Goal: Information Seeking & Learning: Compare options

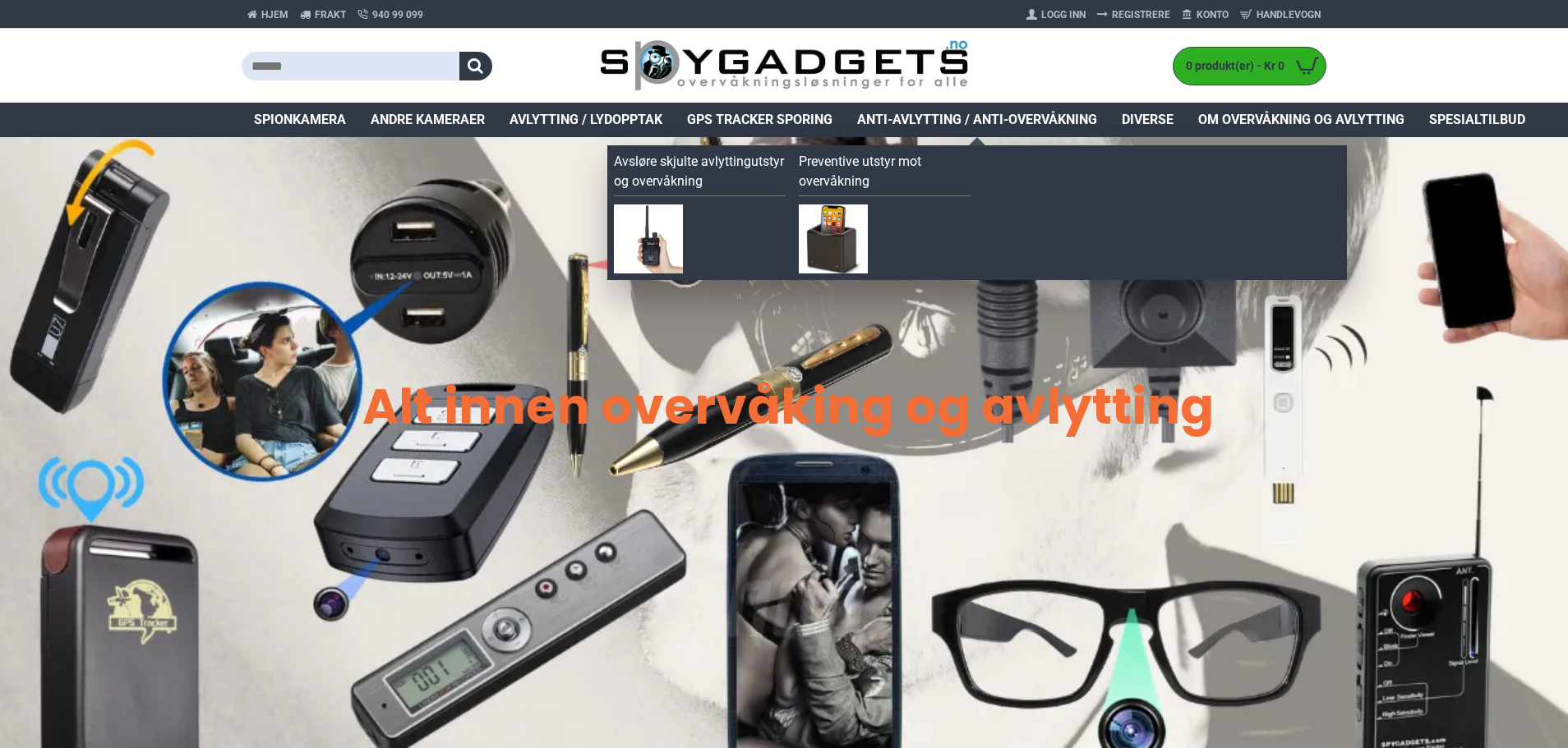
click at [1008, 116] on span "Anti-avlytting / Anti-overvåkning" at bounding box center [977, 120] width 240 height 20
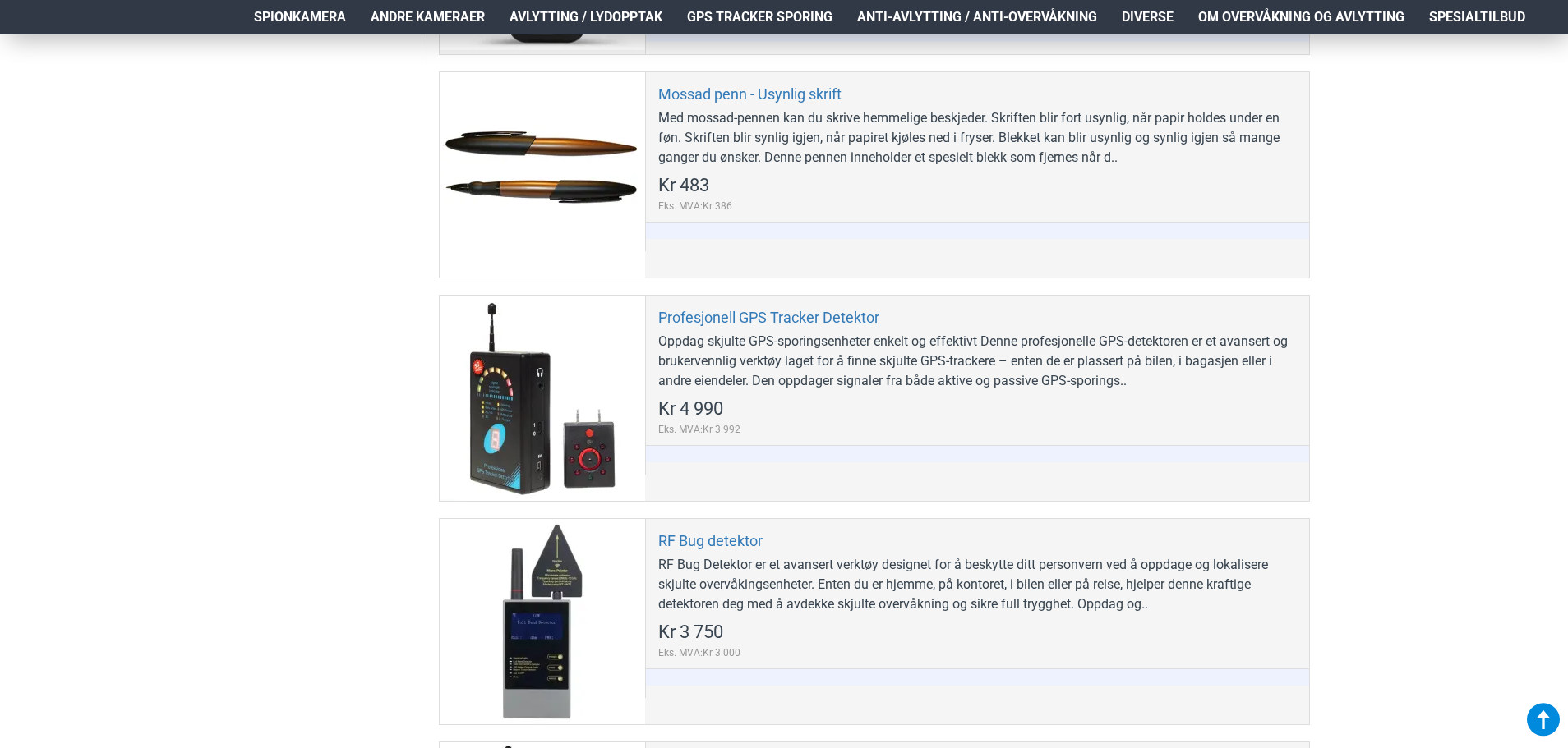
scroll to position [903, 0]
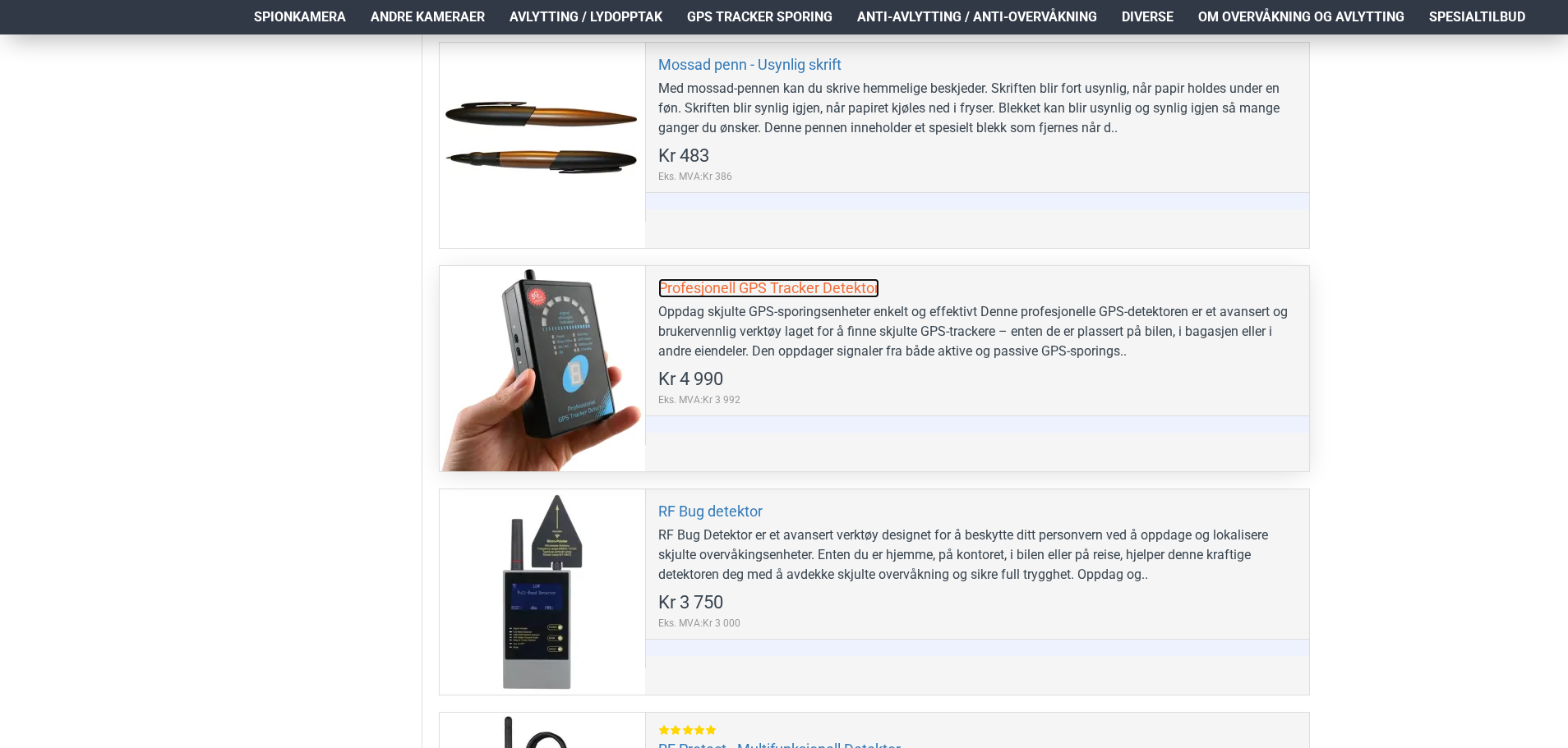
click at [807, 286] on link "Profesjonell GPS Tracker Detektor" at bounding box center [768, 288] width 221 height 19
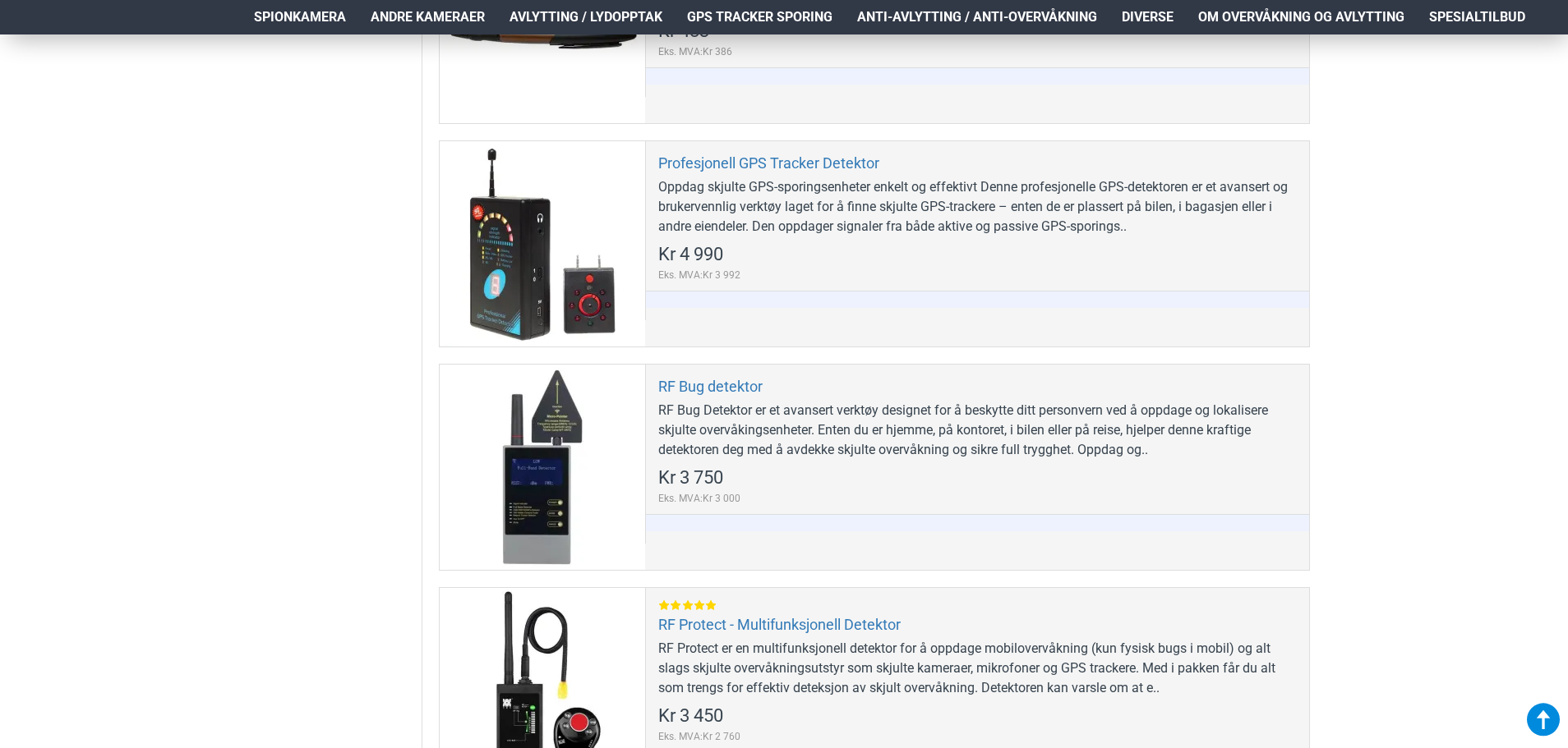
scroll to position [1068, 0]
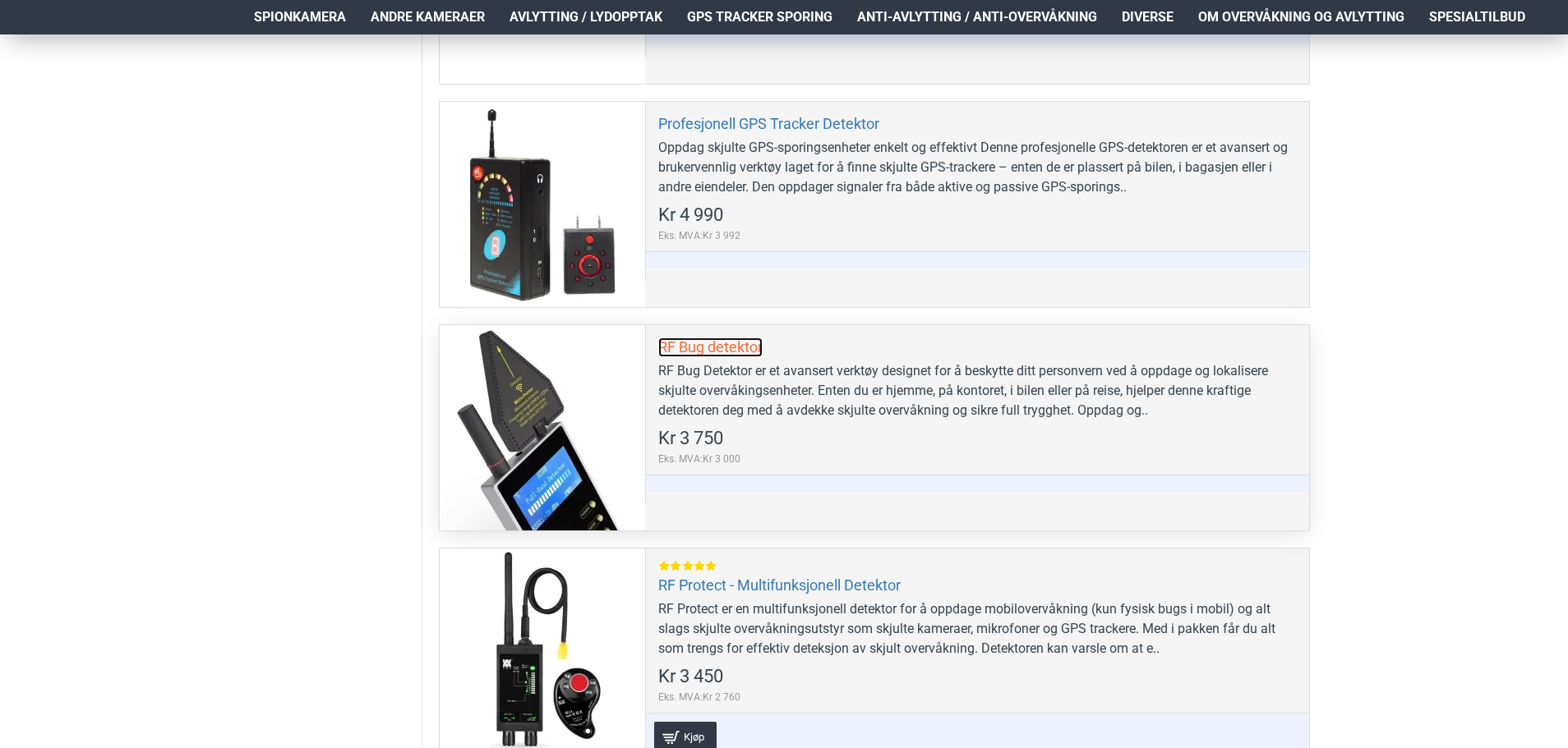
click at [741, 345] on link "RF Bug detektor" at bounding box center [711, 347] width 105 height 19
